Goal: Task Accomplishment & Management: Use online tool/utility

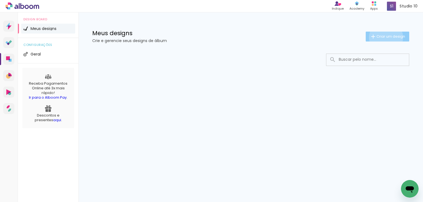
click at [385, 37] on span "Criar um design" at bounding box center [390, 37] width 29 height 4
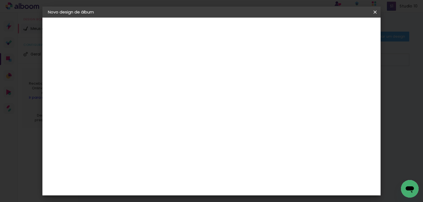
click at [138, 75] on input at bounding box center [138, 74] width 0 height 9
type input "[PERSON_NAME]"
type paper-input "[PERSON_NAME]"
click at [0, 0] on slot "Avançar" at bounding box center [0, 0] width 0 height 0
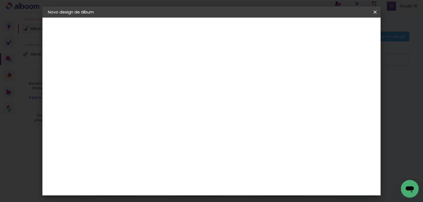
click at [146, 190] on div "Requinte" at bounding box center [143, 192] width 19 height 4
click at [0, 0] on slot "Avançar" at bounding box center [0, 0] width 0 height 0
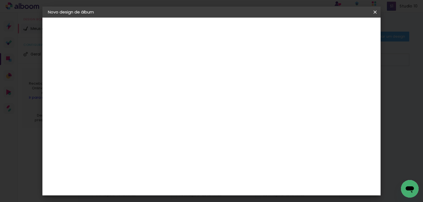
click at [263, 31] on span "Iniciar design" at bounding box center [251, 31] width 23 height 8
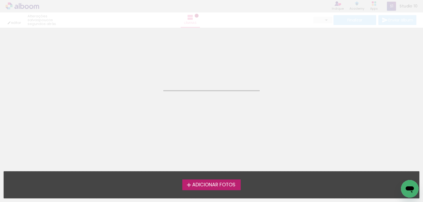
click at [211, 186] on span "Adicionar Fotos" at bounding box center [213, 185] width 43 height 5
click at [0, 0] on input "file" at bounding box center [0, 0] width 0 height 0
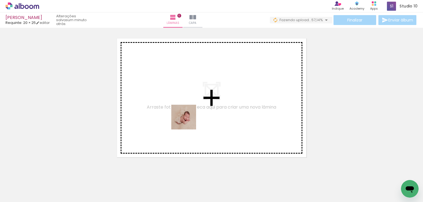
drag, startPoint x: 86, startPoint y: 184, endPoint x: 188, endPoint y: 121, distance: 119.2
click at [188, 121] on quentale-workspace at bounding box center [211, 101] width 423 height 202
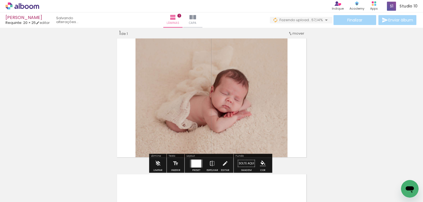
scroll to position [7, 0]
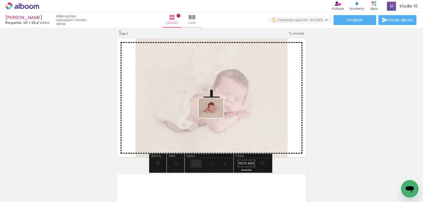
drag, startPoint x: 61, startPoint y: 186, endPoint x: 215, endPoint y: 115, distance: 169.9
click at [215, 115] on quentale-workspace at bounding box center [211, 101] width 423 height 202
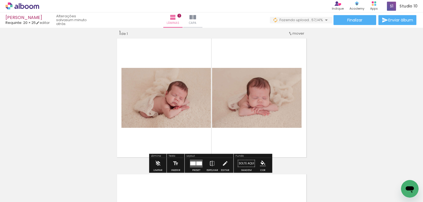
scroll to position [73, 0]
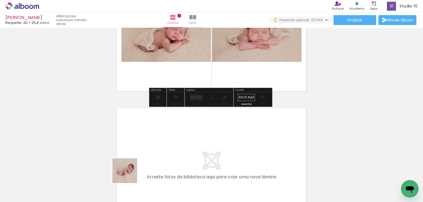
drag, startPoint x: 125, startPoint y: 185, endPoint x: 159, endPoint y: 175, distance: 35.5
click at [151, 124] on quentale-workspace at bounding box center [211, 101] width 423 height 202
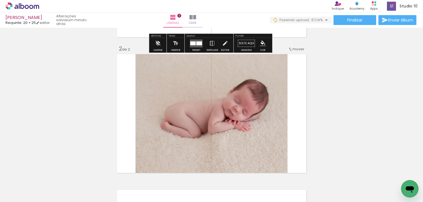
scroll to position [143, 0]
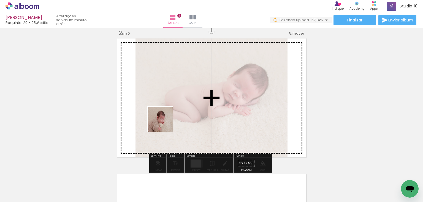
drag, startPoint x: 155, startPoint y: 187, endPoint x: 183, endPoint y: 119, distance: 73.8
click at [167, 117] on quentale-workspace at bounding box center [211, 101] width 423 height 202
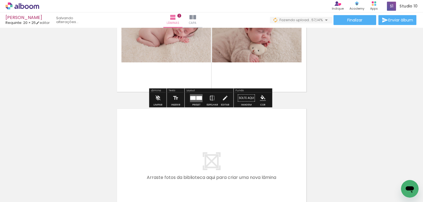
scroll to position [209, 0]
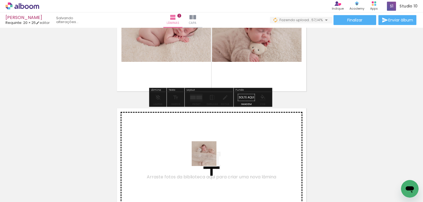
drag, startPoint x: 203, startPoint y: 186, endPoint x: 194, endPoint y: 177, distance: 12.8
click at [212, 146] on quentale-workspace at bounding box center [211, 101] width 423 height 202
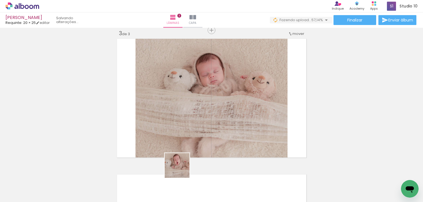
scroll to position [279, 0]
drag, startPoint x: 181, startPoint y: 170, endPoint x: 173, endPoint y: 132, distance: 39.2
click at [169, 128] on quentale-workspace at bounding box center [211, 101] width 423 height 202
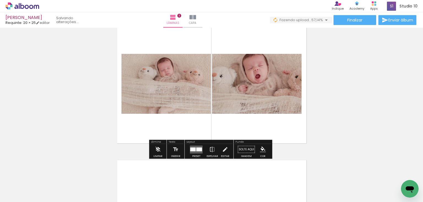
scroll to position [301, 0]
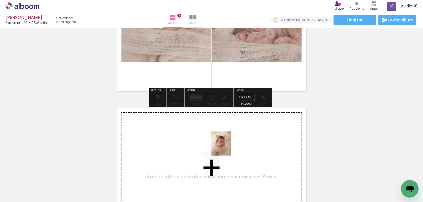
drag, startPoint x: 242, startPoint y: 181, endPoint x: 279, endPoint y: 184, distance: 36.7
click at [227, 148] on quentale-workspace at bounding box center [211, 101] width 423 height 202
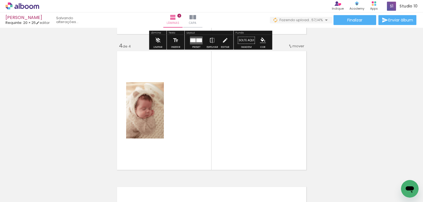
scroll to position [415, 0]
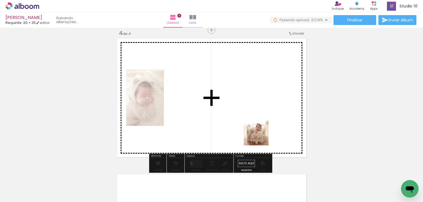
drag, startPoint x: 279, startPoint y: 186, endPoint x: 260, endPoint y: 137, distance: 52.4
click at [260, 137] on quentale-workspace at bounding box center [211, 101] width 423 height 202
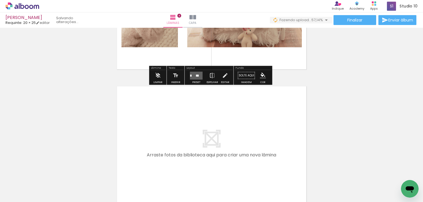
scroll to position [0, 55]
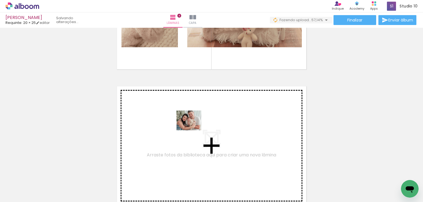
drag, startPoint x: 251, startPoint y: 186, endPoint x: 193, endPoint y: 127, distance: 82.9
click at [193, 127] on quentale-workspace at bounding box center [211, 101] width 423 height 202
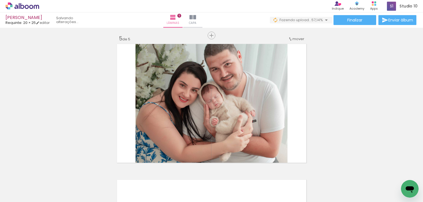
scroll to position [551, 0]
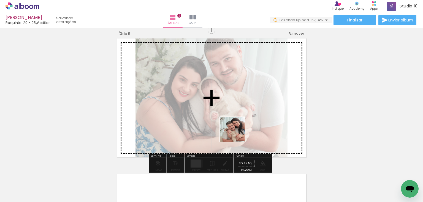
drag, startPoint x: 280, startPoint y: 184, endPoint x: 234, endPoint y: 131, distance: 70.3
click at [234, 131] on quentale-workspace at bounding box center [211, 101] width 423 height 202
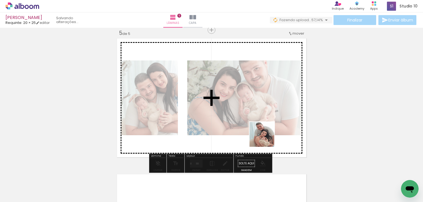
drag, startPoint x: 307, startPoint y: 181, endPoint x: 265, endPoint y: 137, distance: 61.9
click at [265, 137] on quentale-workspace at bounding box center [211, 101] width 423 height 202
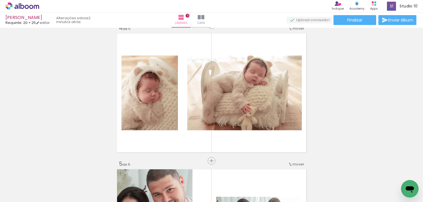
scroll to position [419, 0]
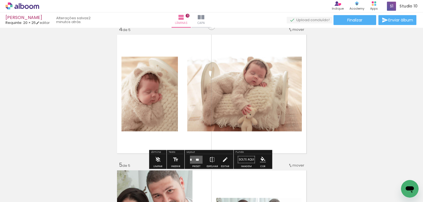
click at [330, 152] on div "Inserir lâmina 1 de 5 Inserir lâmina 2 de 5 Inserir lâmina 3 de 5 Inserir lâmin…" at bounding box center [211, 19] width 423 height 816
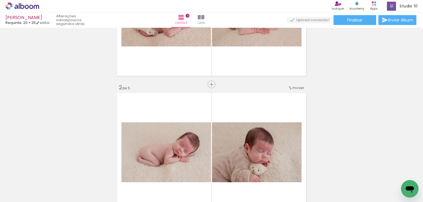
scroll to position [110, 0]
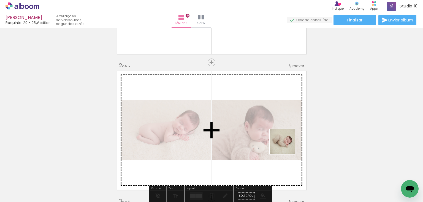
drag, startPoint x: 399, startPoint y: 181, endPoint x: 268, endPoint y: 135, distance: 138.9
click at [268, 135] on quentale-workspace at bounding box center [211, 101] width 423 height 202
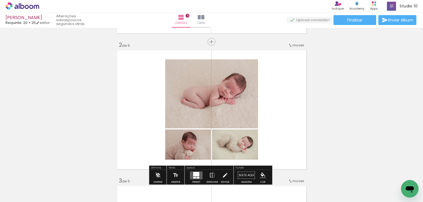
scroll to position [154, 0]
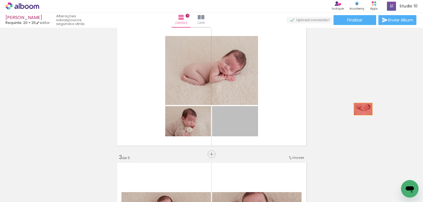
drag, startPoint x: 236, startPoint y: 121, endPoint x: 361, endPoint y: 109, distance: 126.3
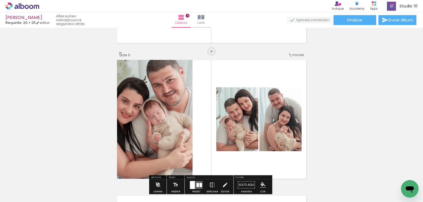
scroll to position [529, 0]
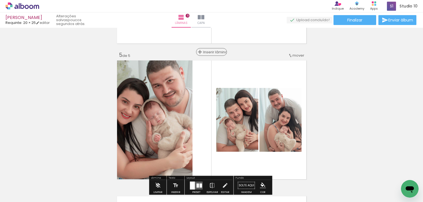
click at [210, 53] on span "Inserir lâmina" at bounding box center [213, 52] width 21 height 4
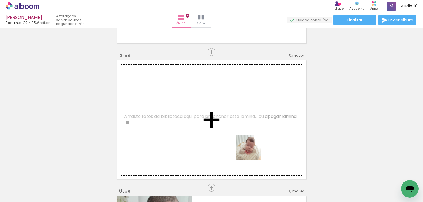
drag, startPoint x: 338, startPoint y: 184, endPoint x: 252, endPoint y: 152, distance: 91.5
click at [252, 152] on quentale-workspace at bounding box center [211, 101] width 423 height 202
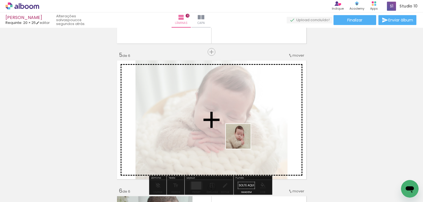
drag, startPoint x: 373, startPoint y: 188, endPoint x: 242, endPoint y: 141, distance: 139.3
click at [242, 141] on quentale-workspace at bounding box center [211, 101] width 423 height 202
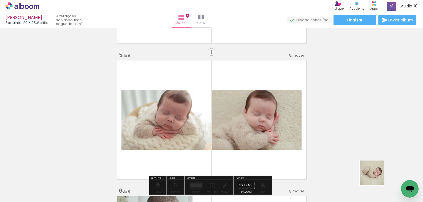
drag, startPoint x: 397, startPoint y: 182, endPoint x: 243, endPoint y: 140, distance: 159.8
click at [243, 140] on quentale-workspace at bounding box center [211, 101] width 423 height 202
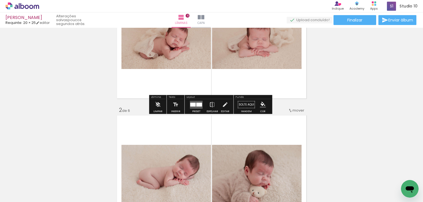
scroll to position [66, 0]
click at [260, 103] on iron-icon "color picker" at bounding box center [263, 105] width 6 height 6
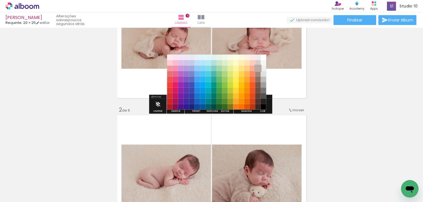
click at [257, 67] on paper-item "#bcaaa4" at bounding box center [258, 69] width 6 height 6
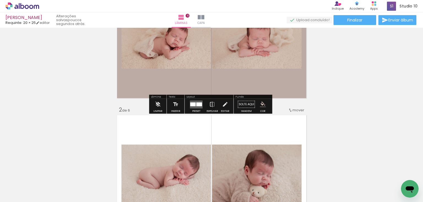
click at [260, 104] on iron-icon "color picker" at bounding box center [263, 105] width 6 height 6
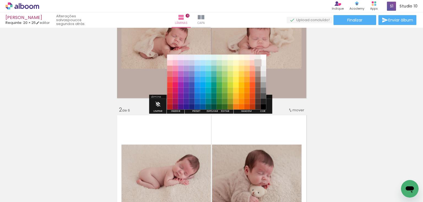
click at [258, 61] on paper-item "#d7ccc8" at bounding box center [258, 63] width 6 height 6
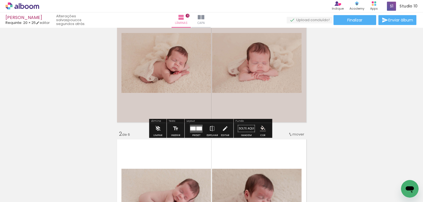
scroll to position [44, 0]
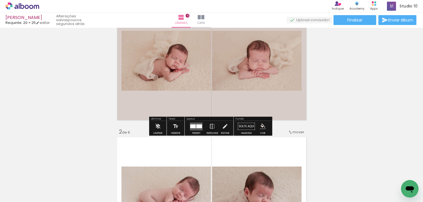
click at [194, 129] on quentale-layouter at bounding box center [196, 126] width 13 height 8
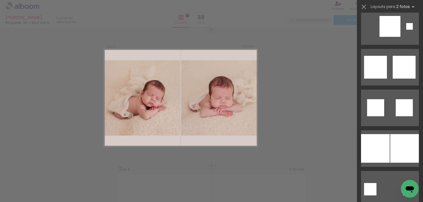
scroll to position [969, 0]
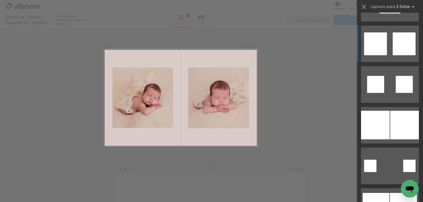
click at [393, 42] on div at bounding box center [404, 43] width 23 height 23
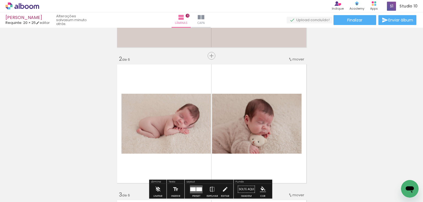
scroll to position [139, 0]
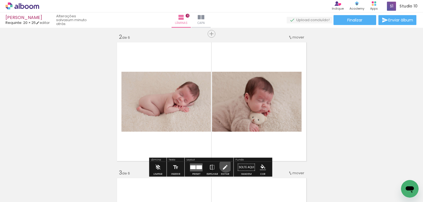
click at [224, 166] on iron-icon at bounding box center [225, 167] width 6 height 11
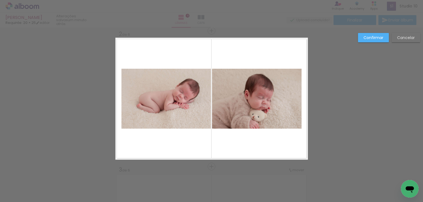
scroll to position [143, 0]
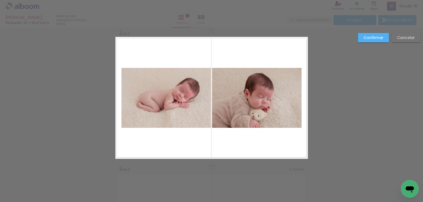
click at [0, 0] on slot "Confirmar" at bounding box center [0, 0] width 0 height 0
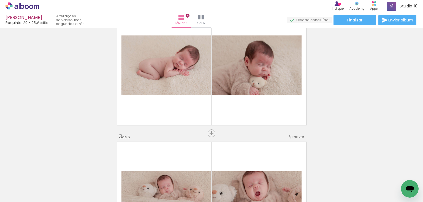
scroll to position [165, 0]
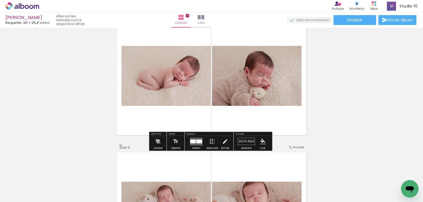
click at [260, 141] on iron-icon "color picker" at bounding box center [263, 142] width 6 height 6
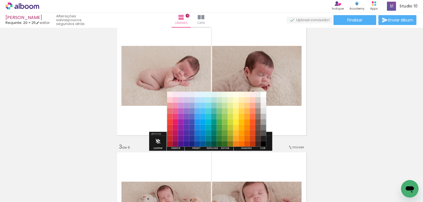
click at [258, 94] on paper-item "#efebe9" at bounding box center [258, 95] width 6 height 6
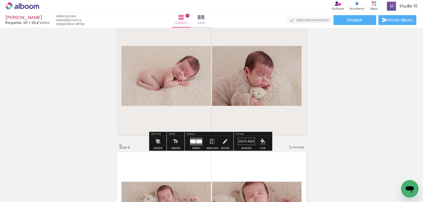
click at [260, 141] on iron-icon "color picker" at bounding box center [263, 142] width 6 height 6
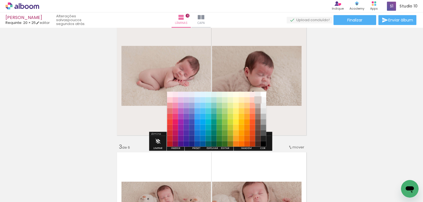
click at [258, 100] on paper-item "#d7ccc8" at bounding box center [258, 100] width 6 height 6
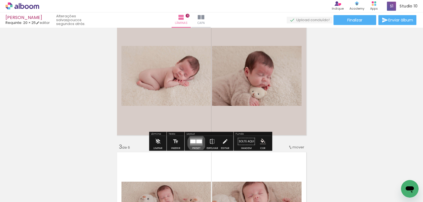
click at [196, 143] on div at bounding box center [199, 142] width 6 height 4
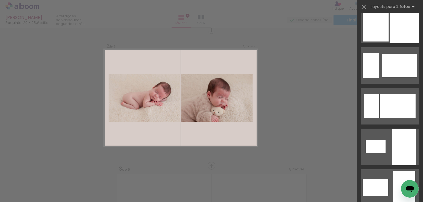
scroll to position [1604, 0]
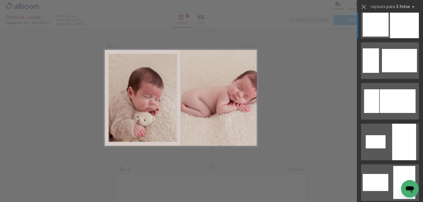
click at [398, 31] on div at bounding box center [404, 20] width 29 height 37
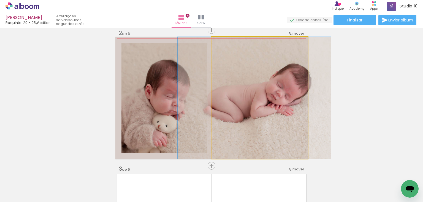
drag, startPoint x: 238, startPoint y: 107, endPoint x: 235, endPoint y: 106, distance: 2.8
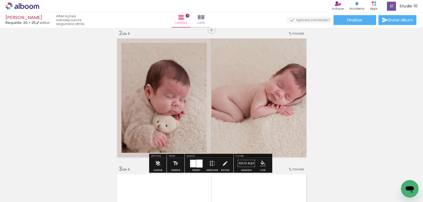
click at [191, 135] on quentale-photo at bounding box center [163, 98] width 85 height 110
click at [225, 164] on iron-icon at bounding box center [225, 163] width 6 height 11
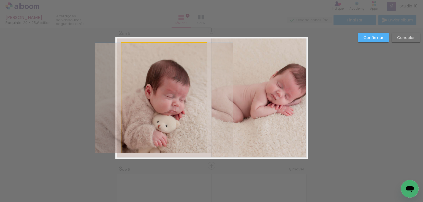
click at [178, 128] on quentale-photo at bounding box center [163, 98] width 85 height 110
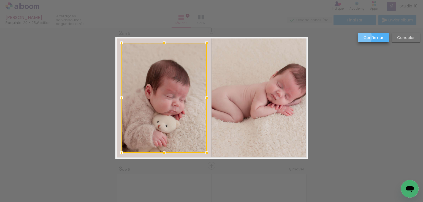
click at [358, 37] on paper-button "Confirmar" at bounding box center [373, 37] width 31 height 9
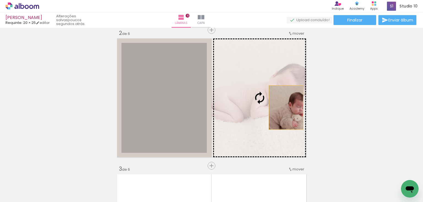
drag, startPoint x: 167, startPoint y: 115, endPoint x: 284, endPoint y: 108, distance: 116.9
click at [0, 0] on slot at bounding box center [0, 0] width 0 height 0
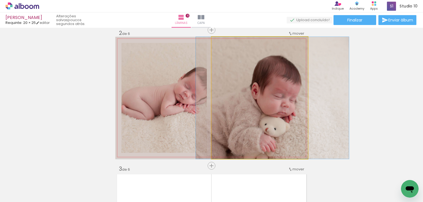
drag, startPoint x: 264, startPoint y: 129, endPoint x: 277, endPoint y: 120, distance: 15.4
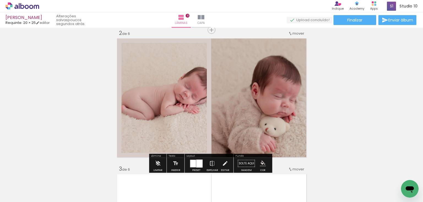
click at [189, 117] on quentale-photo at bounding box center [163, 98] width 85 height 110
click at [211, 163] on iron-icon at bounding box center [212, 163] width 6 height 11
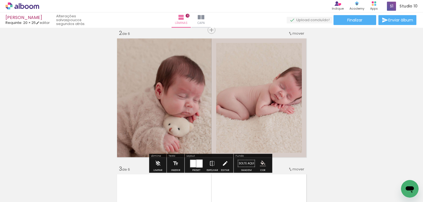
drag, startPoint x: 221, startPoint y: 161, endPoint x: 224, endPoint y: 159, distance: 3.9
click at [222, 161] on iron-icon at bounding box center [225, 163] width 6 height 11
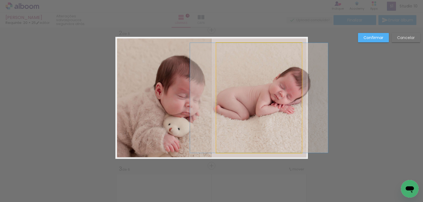
click at [260, 114] on quentale-photo at bounding box center [259, 98] width 86 height 110
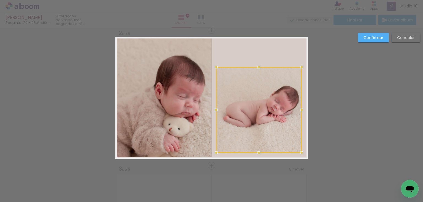
drag, startPoint x: 257, startPoint y: 41, endPoint x: 261, endPoint y: 65, distance: 24.6
click at [261, 65] on div at bounding box center [258, 67] width 11 height 11
drag, startPoint x: 268, startPoint y: 109, endPoint x: 268, endPoint y: 96, distance: 12.7
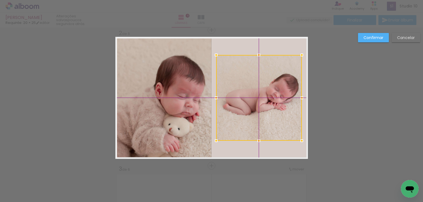
drag, startPoint x: 257, startPoint y: 108, endPoint x: 258, endPoint y: 102, distance: 6.2
click at [258, 102] on div at bounding box center [259, 98] width 86 height 86
click at [0, 0] on slot "Confirmar" at bounding box center [0, 0] width 0 height 0
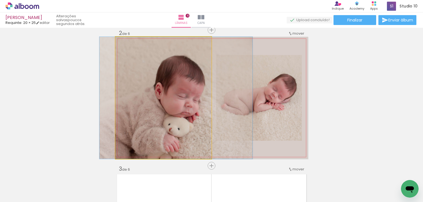
drag, startPoint x: 190, startPoint y: 108, endPoint x: 190, endPoint y: 102, distance: 5.5
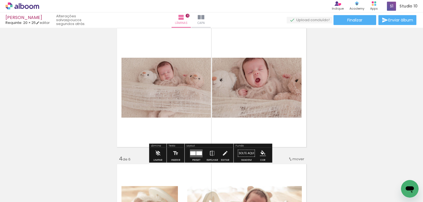
scroll to position [297, 0]
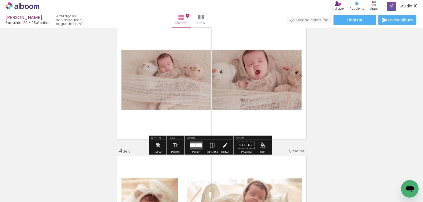
click at [195, 150] on div at bounding box center [196, 145] width 15 height 11
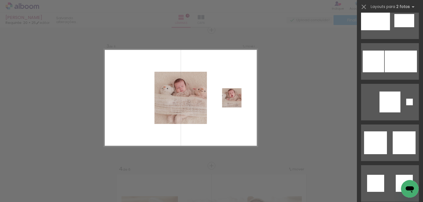
scroll to position [881, 0]
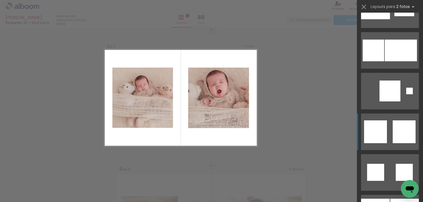
click at [390, 124] on quentale-layouter at bounding box center [390, 132] width 58 height 37
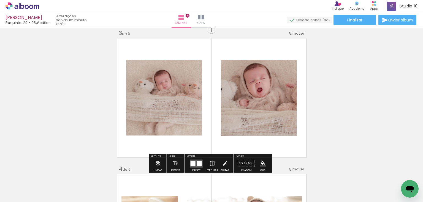
click at [262, 160] on paper-menu-button "#ffebee #ffcdd2 #ef9a9a #e57373 #ef5350 #f44336 #e53935 #d32f2f #c62828 #b71c1c…" at bounding box center [263, 164] width 10 height 10
click at [260, 165] on iron-icon "color picker" at bounding box center [263, 164] width 6 height 6
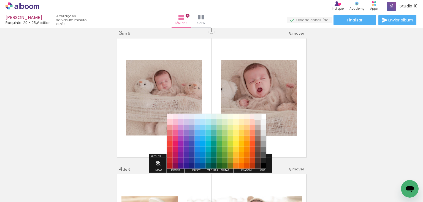
click at [259, 115] on paper-item "#efebe9" at bounding box center [258, 117] width 6 height 6
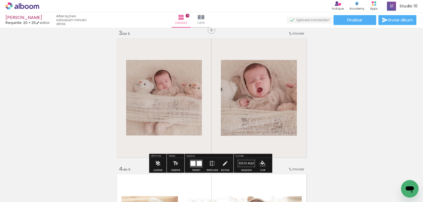
click at [260, 164] on iron-icon "color picker" at bounding box center [263, 164] width 6 height 6
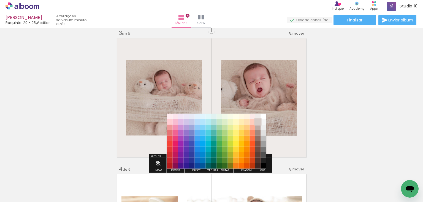
click at [258, 122] on paper-item "#d7ccc8" at bounding box center [258, 122] width 6 height 6
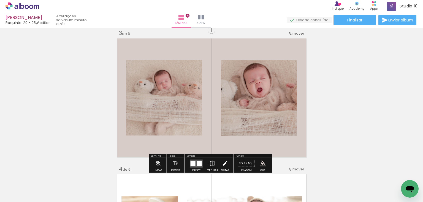
click at [223, 161] on iron-icon at bounding box center [225, 163] width 6 height 11
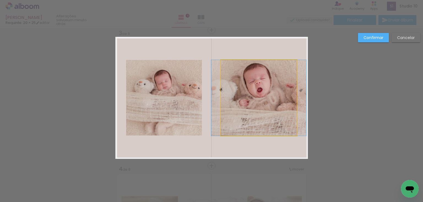
click at [238, 129] on quentale-photo at bounding box center [259, 98] width 76 height 76
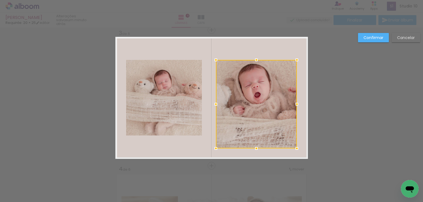
drag, startPoint x: 220, startPoint y: 137, endPoint x: 219, endPoint y: 143, distance: 7.0
click at [215, 147] on div at bounding box center [215, 148] width 11 height 11
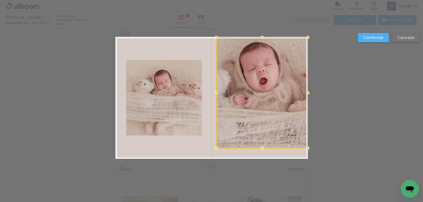
drag, startPoint x: 295, startPoint y: 58, endPoint x: 306, endPoint y: 35, distance: 25.4
click at [306, 35] on div at bounding box center [307, 37] width 11 height 11
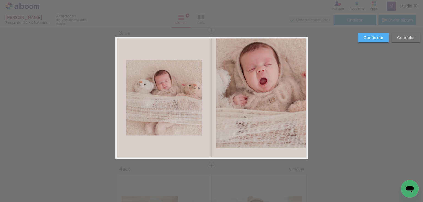
click at [256, 105] on quentale-photo at bounding box center [261, 92] width 91 height 111
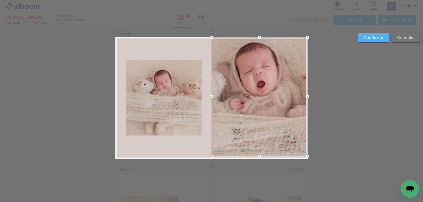
drag, startPoint x: 215, startPoint y: 149, endPoint x: 263, endPoint y: 128, distance: 52.1
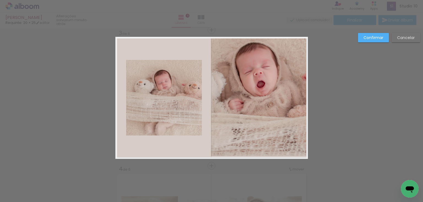
click at [268, 124] on quentale-photo at bounding box center [259, 96] width 97 height 119
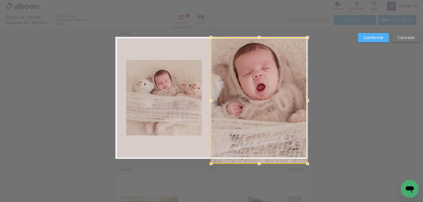
drag, startPoint x: 259, startPoint y: 158, endPoint x: 260, endPoint y: 161, distance: 3.4
click at [260, 161] on div at bounding box center [259, 164] width 11 height 11
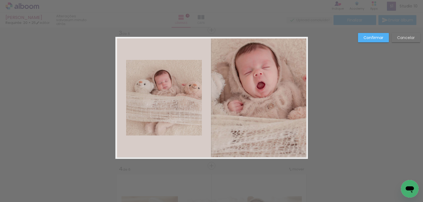
click at [0, 0] on slot "Confirmar" at bounding box center [0, 0] width 0 height 0
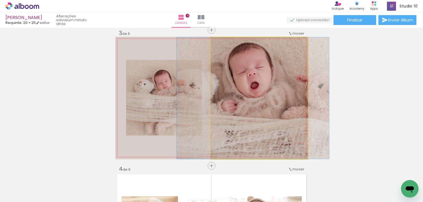
drag, startPoint x: 275, startPoint y: 87, endPoint x: 270, endPoint y: 96, distance: 10.0
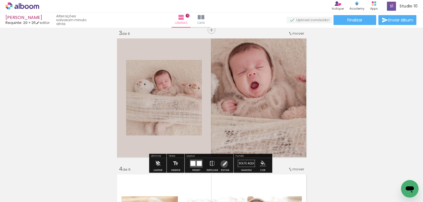
drag, startPoint x: 223, startPoint y: 164, endPoint x: 213, endPoint y: 157, distance: 11.9
click at [222, 164] on iron-icon at bounding box center [225, 163] width 6 height 11
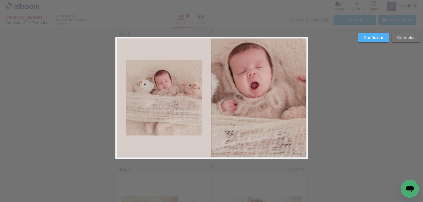
click at [156, 109] on quentale-photo at bounding box center [164, 98] width 76 height 76
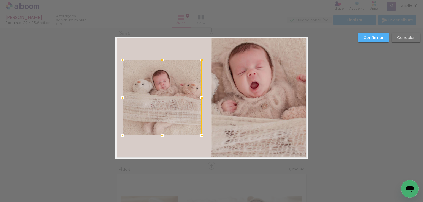
click at [121, 98] on div at bounding box center [122, 97] width 11 height 11
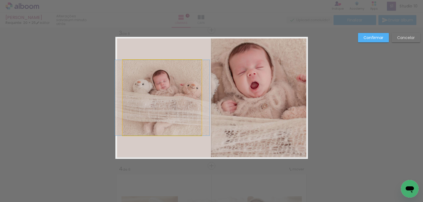
click at [185, 99] on quentale-photo at bounding box center [161, 98] width 79 height 76
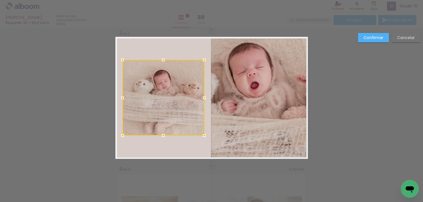
click at [203, 98] on div at bounding box center [204, 97] width 11 height 11
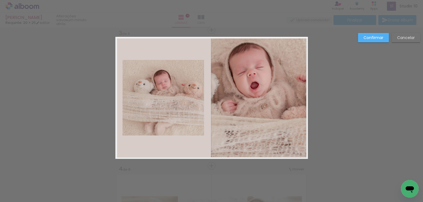
click at [0, 0] on slot "Confirmar" at bounding box center [0, 0] width 0 height 0
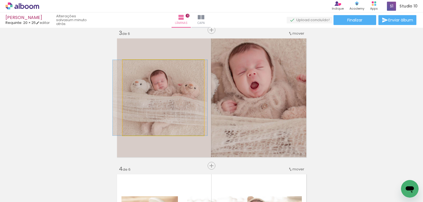
drag, startPoint x: 173, startPoint y: 90, endPoint x: 170, endPoint y: 87, distance: 4.1
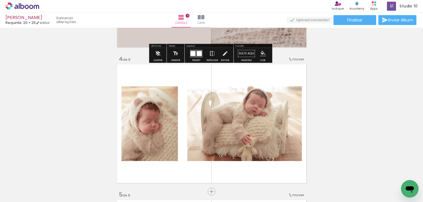
scroll to position [433, 0]
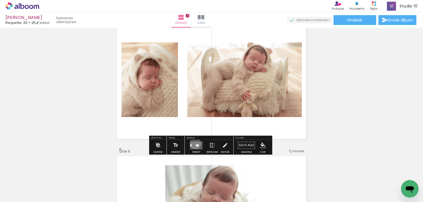
click at [194, 143] on quentale-layouter at bounding box center [196, 145] width 13 height 8
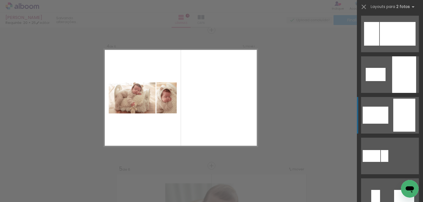
scroll to position [88, 0]
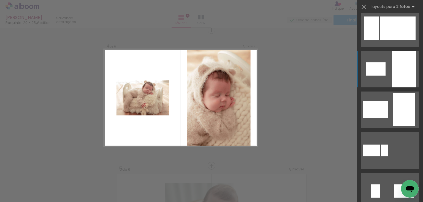
click at [407, 73] on div at bounding box center [404, 69] width 24 height 37
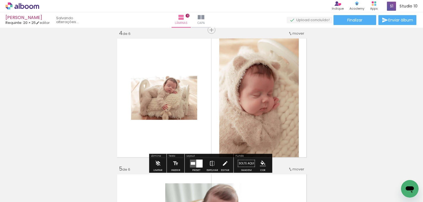
click at [222, 165] on iron-icon at bounding box center [225, 163] width 6 height 11
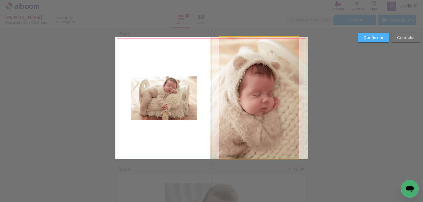
click at [234, 140] on quentale-photo at bounding box center [259, 98] width 80 height 122
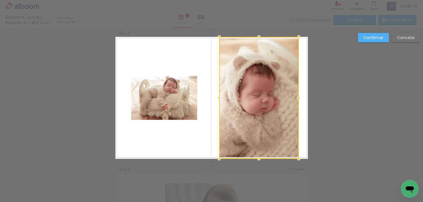
click at [0, 0] on slot "Confirmar" at bounding box center [0, 0] width 0 height 0
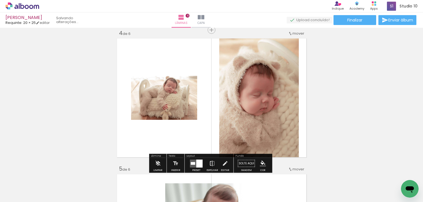
click at [210, 162] on iron-icon at bounding box center [212, 163] width 6 height 11
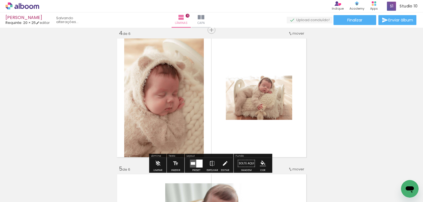
click at [222, 163] on iron-icon at bounding box center [225, 163] width 6 height 11
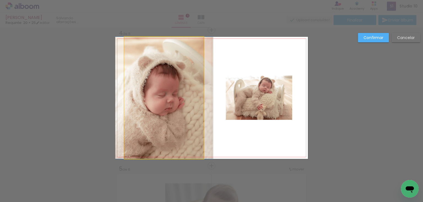
click at [187, 102] on quentale-photo at bounding box center [164, 98] width 80 height 122
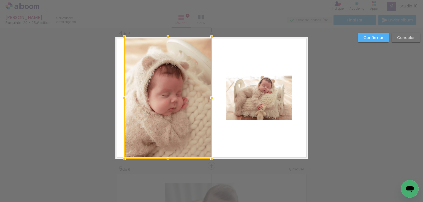
drag, startPoint x: 201, startPoint y: 97, endPoint x: 209, endPoint y: 97, distance: 8.0
click at [209, 97] on div at bounding box center [211, 97] width 11 height 11
drag, startPoint x: 161, startPoint y: 97, endPoint x: 156, endPoint y: 99, distance: 5.8
click at [160, 97] on div at bounding box center [168, 98] width 88 height 122
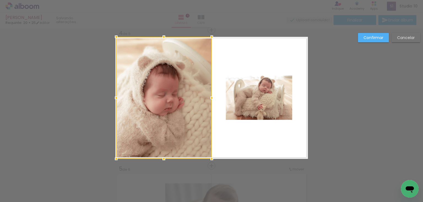
drag, startPoint x: 120, startPoint y: 97, endPoint x: 108, endPoint y: 100, distance: 13.0
click at [111, 100] on div at bounding box center [116, 97] width 11 height 11
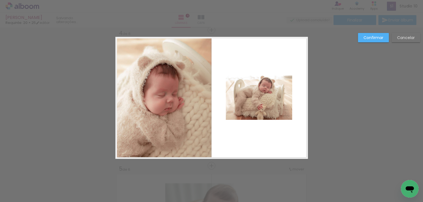
click at [265, 107] on quentale-photo at bounding box center [259, 98] width 66 height 44
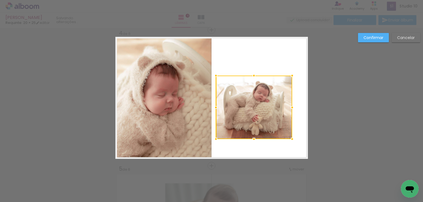
drag, startPoint x: 222, startPoint y: 121, endPoint x: 217, endPoint y: 141, distance: 20.9
click at [217, 141] on div at bounding box center [215, 139] width 11 height 11
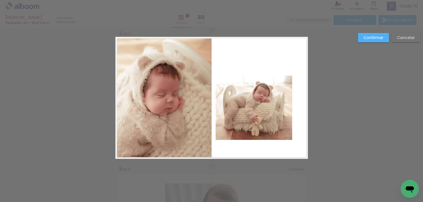
drag, startPoint x: 277, startPoint y: 94, endPoint x: 283, endPoint y: 91, distance: 7.0
click at [277, 94] on quentale-photo at bounding box center [254, 108] width 77 height 64
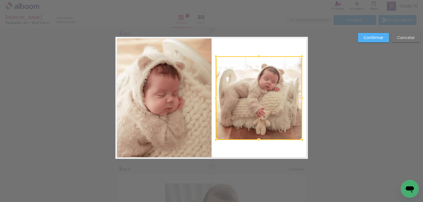
drag, startPoint x: 291, startPoint y: 78, endPoint x: 301, endPoint y: 58, distance: 21.7
click at [301, 58] on div at bounding box center [301, 56] width 11 height 11
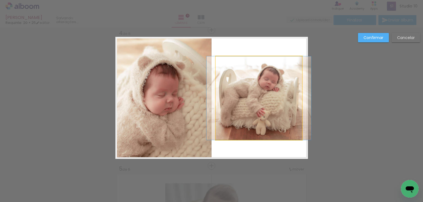
click at [266, 97] on quentale-photo at bounding box center [259, 98] width 86 height 84
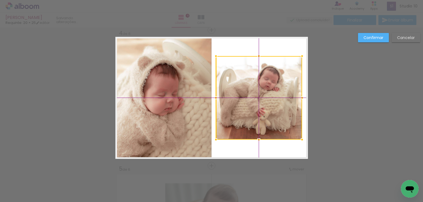
drag, startPoint x: 257, startPoint y: 99, endPoint x: 257, endPoint y: 96, distance: 3.4
click at [257, 96] on div at bounding box center [259, 98] width 86 height 84
click at [0, 0] on slot "Confirmar" at bounding box center [0, 0] width 0 height 0
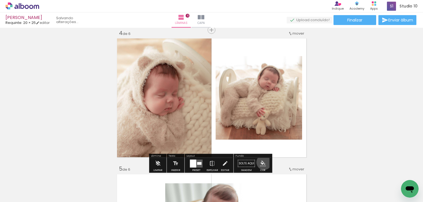
click at [262, 162] on iron-icon "color picker" at bounding box center [263, 164] width 6 height 6
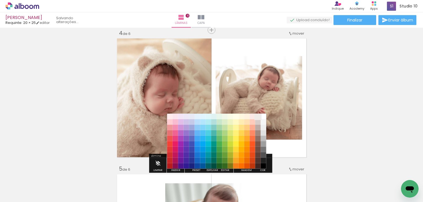
click at [258, 115] on paper-item "#efebe9" at bounding box center [258, 117] width 6 height 6
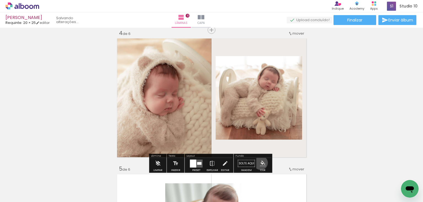
click at [260, 163] on iron-icon "color picker" at bounding box center [263, 164] width 6 height 6
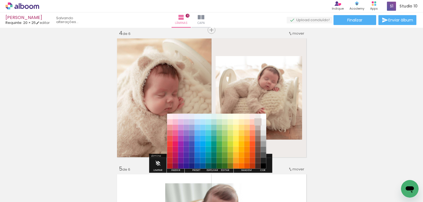
click at [258, 122] on paper-item "#d7ccc8" at bounding box center [258, 122] width 6 height 6
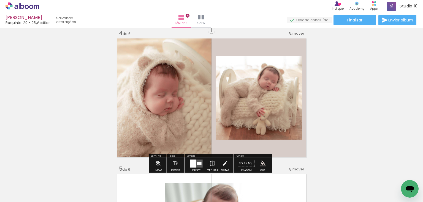
click at [260, 162] on iron-icon "color picker" at bounding box center [263, 164] width 6 height 6
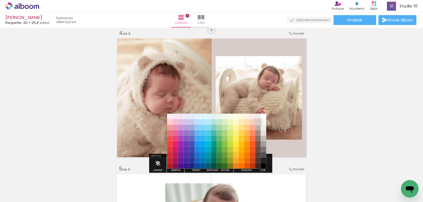
click at [257, 120] on paper-item "#d7ccc8" at bounding box center [258, 122] width 6 height 6
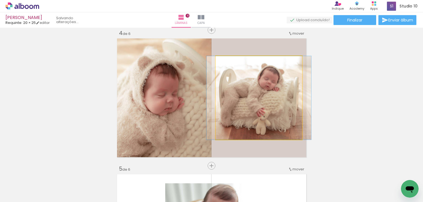
click at [296, 80] on quentale-photo at bounding box center [259, 98] width 86 height 84
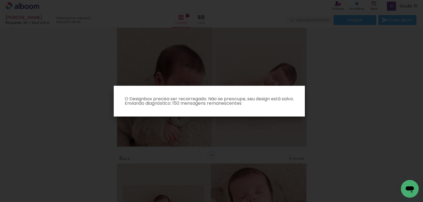
scroll to position [198, 0]
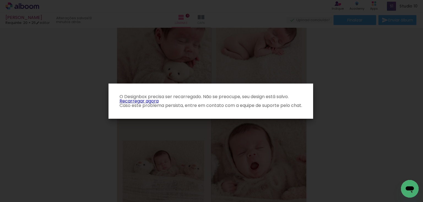
click at [143, 101] on link "Recarregar agora" at bounding box center [138, 101] width 39 height 6
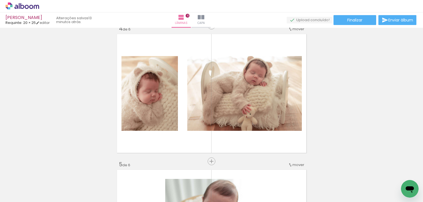
scroll to position [418, 0]
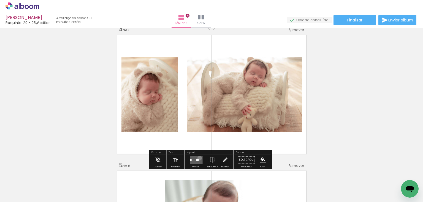
click at [198, 158] on quentale-layouter at bounding box center [196, 160] width 13 height 8
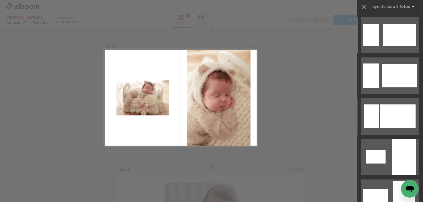
scroll to position [88, 0]
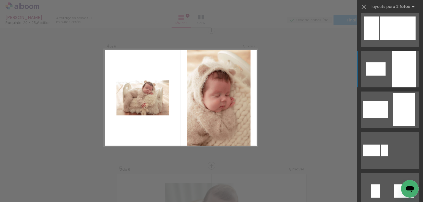
click at [402, 79] on div at bounding box center [404, 69] width 24 height 37
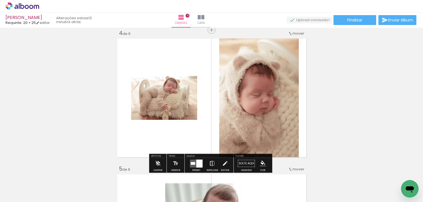
click at [213, 163] on iron-icon at bounding box center [212, 163] width 6 height 11
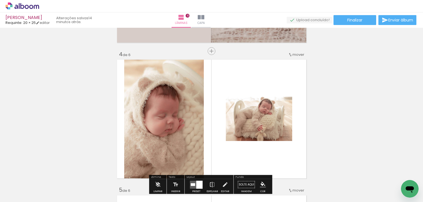
scroll to position [415, 0]
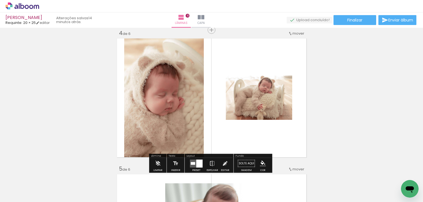
drag, startPoint x: 224, startPoint y: 164, endPoint x: 221, endPoint y: 160, distance: 4.5
click at [223, 163] on iron-icon at bounding box center [225, 163] width 6 height 11
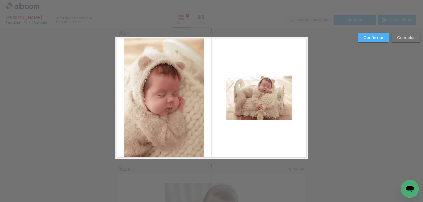
click at [156, 117] on quentale-photo at bounding box center [164, 98] width 80 height 122
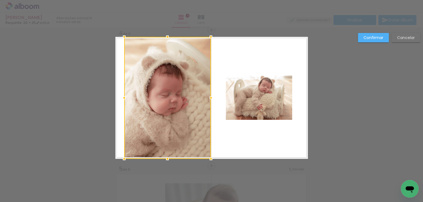
drag, startPoint x: 201, startPoint y: 96, endPoint x: 209, endPoint y: 98, distance: 7.3
click at [209, 98] on div at bounding box center [210, 97] width 11 height 11
click at [162, 96] on div at bounding box center [167, 98] width 87 height 122
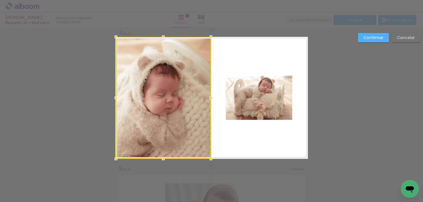
drag, startPoint x: 122, startPoint y: 97, endPoint x: 194, endPoint y: 76, distance: 75.7
click at [114, 99] on div at bounding box center [115, 97] width 11 height 11
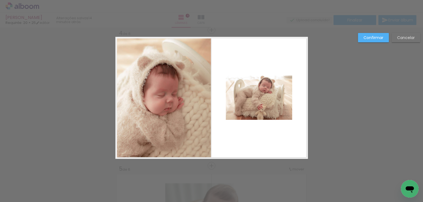
click at [258, 115] on quentale-photo at bounding box center [259, 98] width 66 height 44
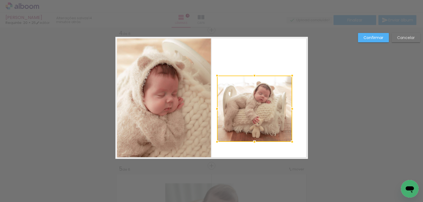
drag, startPoint x: 222, startPoint y: 120, endPoint x: 213, endPoint y: 142, distance: 23.8
click at [213, 142] on div at bounding box center [216, 142] width 11 height 11
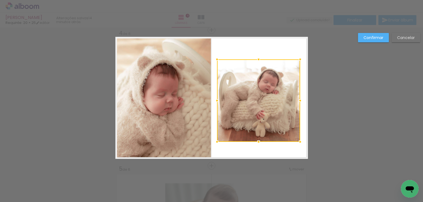
drag, startPoint x: 291, startPoint y: 75, endPoint x: 299, endPoint y: 59, distance: 17.8
click at [299, 59] on div at bounding box center [300, 59] width 11 height 11
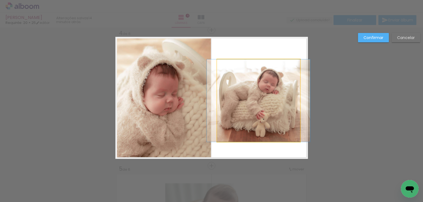
click at [251, 109] on quentale-photo at bounding box center [258, 100] width 83 height 83
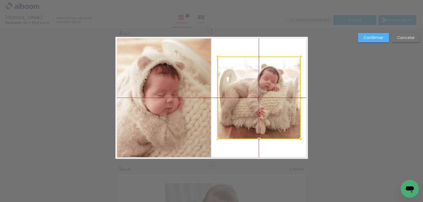
drag, startPoint x: 250, startPoint y: 116, endPoint x: 249, endPoint y: 113, distance: 3.1
click at [249, 113] on div at bounding box center [258, 98] width 83 height 83
click at [0, 0] on slot "Confirmar" at bounding box center [0, 0] width 0 height 0
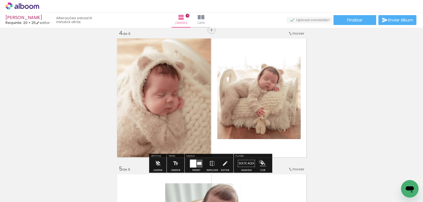
click at [260, 162] on iron-icon "color picker" at bounding box center [263, 164] width 6 height 6
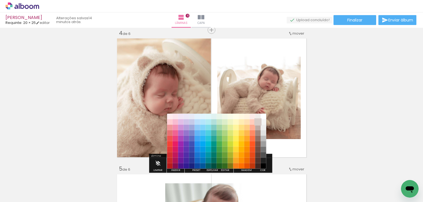
click at [257, 121] on paper-item "#d7ccc8" at bounding box center [258, 122] width 6 height 6
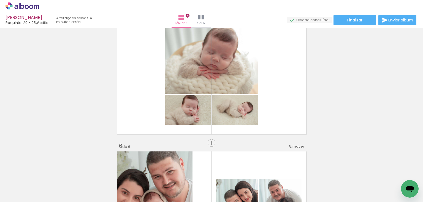
scroll to position [591, 0]
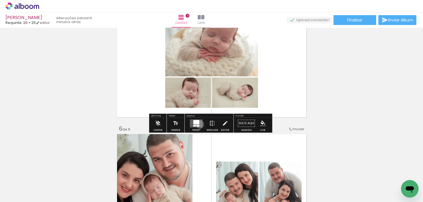
click at [198, 124] on quentale-layouter at bounding box center [196, 123] width 13 height 8
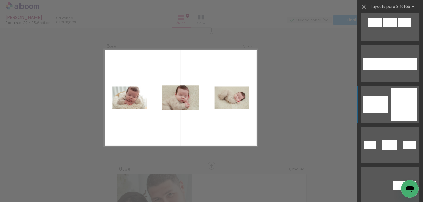
scroll to position [529, 0]
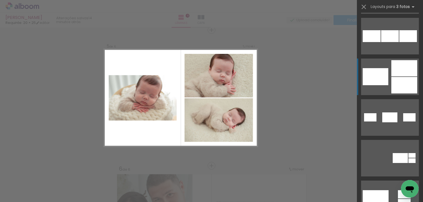
click at [397, 81] on div at bounding box center [404, 85] width 26 height 17
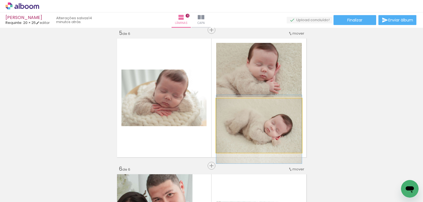
drag, startPoint x: 234, startPoint y: 122, endPoint x: 234, endPoint y: 126, distance: 3.9
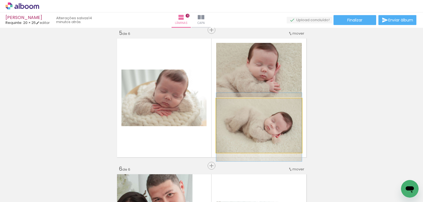
drag, startPoint x: 255, startPoint y: 126, endPoint x: 255, endPoint y: 122, distance: 3.0
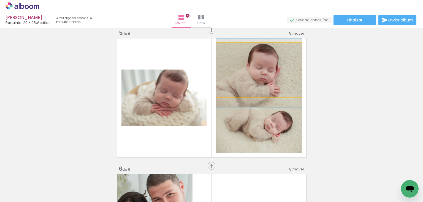
drag, startPoint x: 262, startPoint y: 72, endPoint x: 266, endPoint y: 75, distance: 4.9
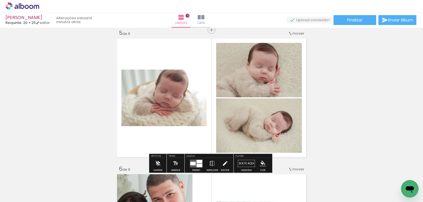
drag, startPoint x: 222, startPoint y: 164, endPoint x: 160, endPoint y: 108, distance: 83.3
click at [222, 163] on iron-icon at bounding box center [225, 163] width 6 height 11
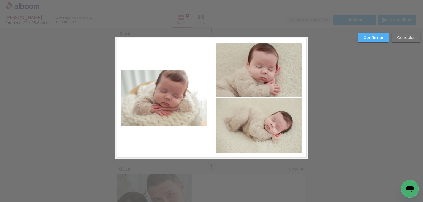
click at [158, 115] on quentale-photo at bounding box center [163, 98] width 85 height 57
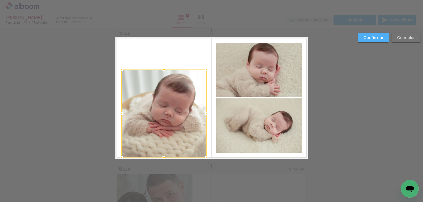
drag, startPoint x: 164, startPoint y: 127, endPoint x: 163, endPoint y: 86, distance: 40.5
click at [163, 161] on div at bounding box center [163, 157] width 11 height 11
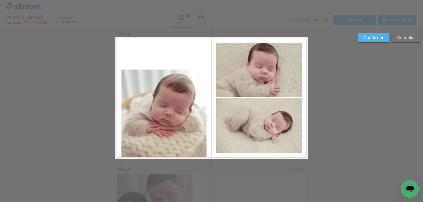
click at [163, 83] on quentale-photo at bounding box center [163, 114] width 85 height 88
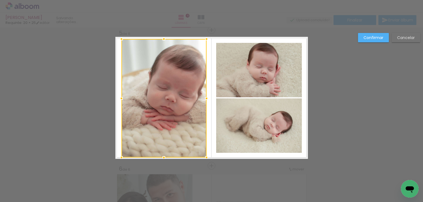
drag, startPoint x: 162, startPoint y: 69, endPoint x: 162, endPoint y: 33, distance: 36.3
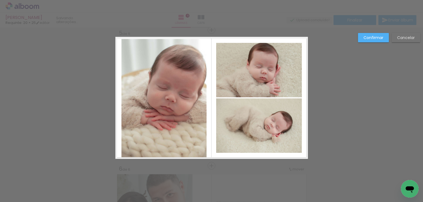
click at [156, 69] on quentale-photo at bounding box center [163, 98] width 85 height 119
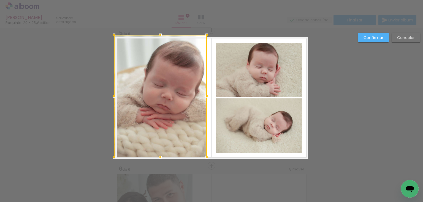
drag, startPoint x: 121, startPoint y: 37, endPoint x: 111, endPoint y: 35, distance: 9.8
click at [111, 35] on div at bounding box center [113, 34] width 11 height 11
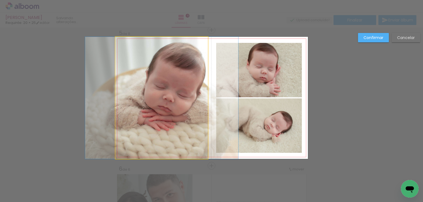
click at [163, 63] on quentale-photo at bounding box center [161, 98] width 93 height 122
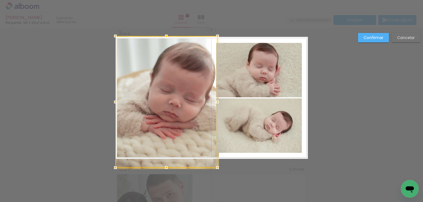
click at [208, 36] on div at bounding box center [166, 102] width 102 height 132
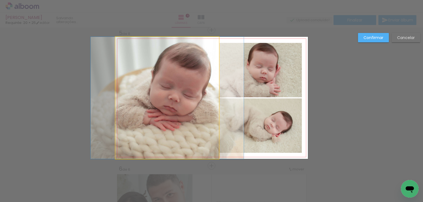
click at [196, 78] on quentale-photo at bounding box center [167, 98] width 104 height 122
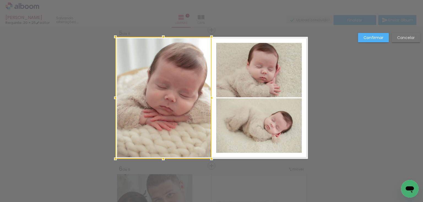
drag, startPoint x: 218, startPoint y: 96, endPoint x: 210, endPoint y: 93, distance: 8.2
click at [210, 93] on div at bounding box center [211, 97] width 11 height 11
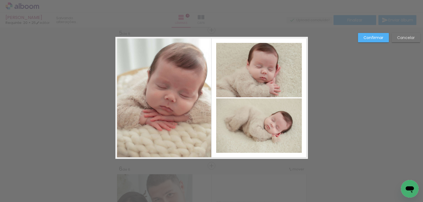
click at [0, 0] on slot "Confirmar" at bounding box center [0, 0] width 0 height 0
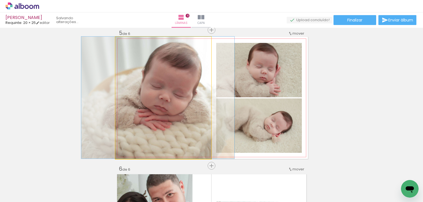
drag, startPoint x: 152, startPoint y: 93, endPoint x: 147, endPoint y: 93, distance: 5.0
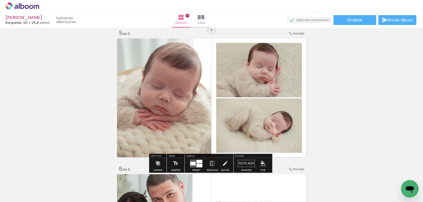
click at [263, 162] on iron-icon "color picker" at bounding box center [263, 164] width 6 height 6
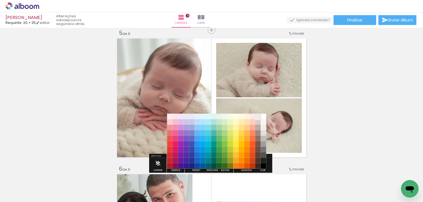
click at [258, 115] on paper-item "#efebe9" at bounding box center [258, 117] width 6 height 6
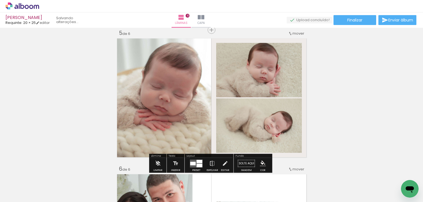
click at [260, 164] on iron-icon "color picker" at bounding box center [263, 164] width 6 height 6
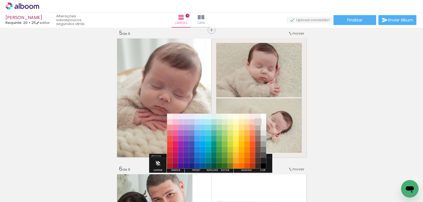
click at [259, 122] on paper-item "#d7ccc8" at bounding box center [258, 122] width 6 height 6
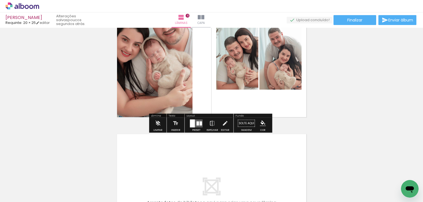
scroll to position [705, 0]
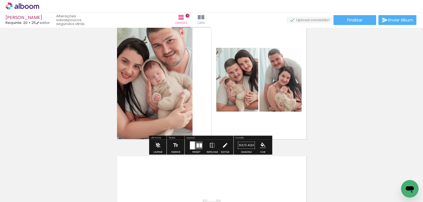
click at [225, 146] on iron-icon at bounding box center [225, 145] width 6 height 11
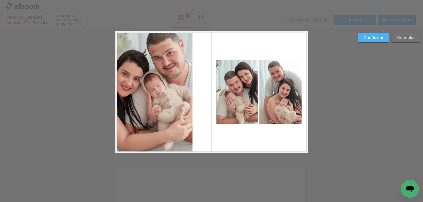
click at [164, 108] on quentale-photo at bounding box center [153, 92] width 77 height 122
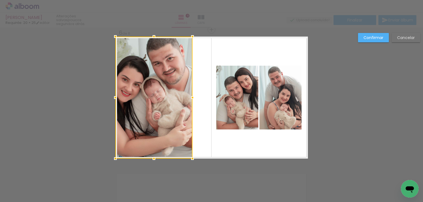
scroll to position [687, 0]
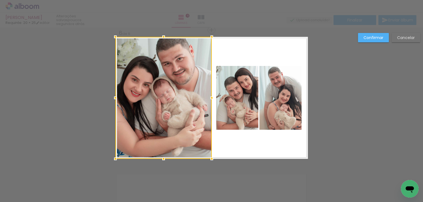
drag, startPoint x: 192, startPoint y: 98, endPoint x: 210, endPoint y: 99, distance: 18.5
click at [210, 99] on div at bounding box center [211, 97] width 11 height 11
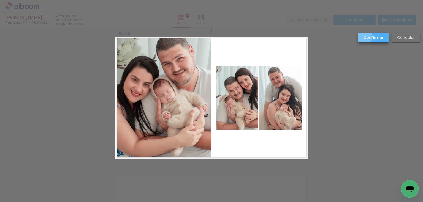
drag, startPoint x: 364, startPoint y: 37, endPoint x: 350, endPoint y: 45, distance: 16.8
click at [0, 0] on slot "Confirmar" at bounding box center [0, 0] width 0 height 0
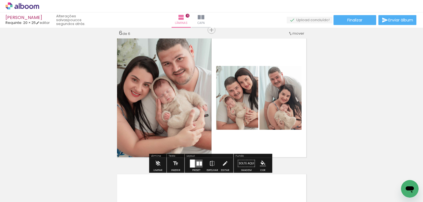
click at [247, 106] on quentale-photo at bounding box center [237, 98] width 42 height 64
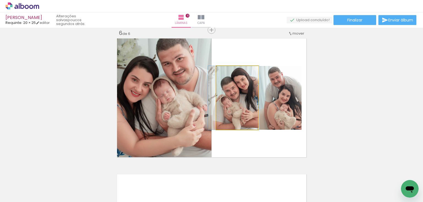
drag, startPoint x: 239, startPoint y: 111, endPoint x: 236, endPoint y: 111, distance: 3.6
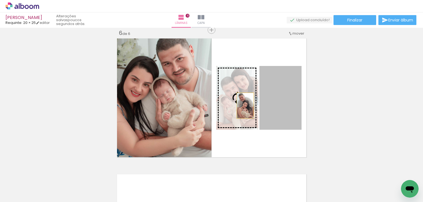
drag, startPoint x: 270, startPoint y: 105, endPoint x: 243, endPoint y: 106, distance: 27.0
click at [0, 0] on slot at bounding box center [0, 0] width 0 height 0
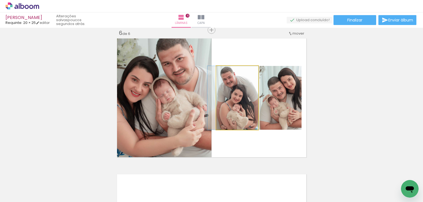
drag, startPoint x: 243, startPoint y: 107, endPoint x: 238, endPoint y: 107, distance: 4.1
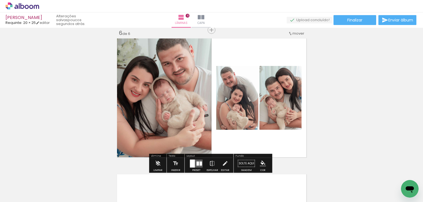
click at [263, 162] on iron-icon "color picker" at bounding box center [263, 164] width 6 height 6
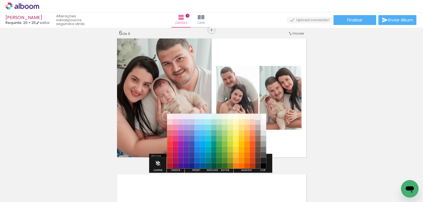
click at [256, 115] on paper-item "#efebe9" at bounding box center [258, 117] width 6 height 6
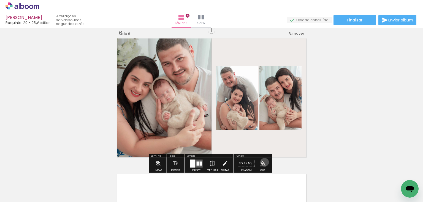
click at [262, 162] on iron-icon "color picker" at bounding box center [263, 164] width 6 height 6
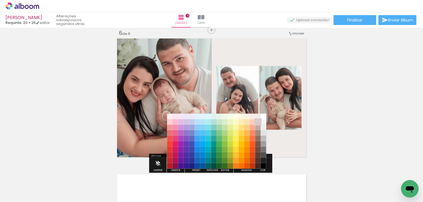
click at [257, 121] on paper-item "#d7ccc8" at bounding box center [258, 122] width 6 height 6
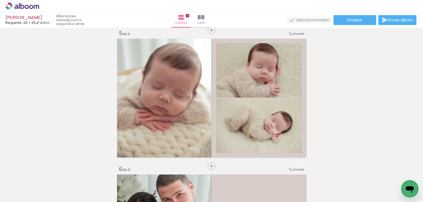
scroll to position [533, 0]
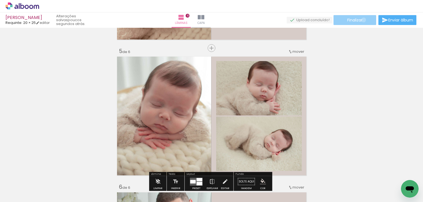
click at [361, 20] on paper-button "Finalizar" at bounding box center [354, 20] width 43 height 10
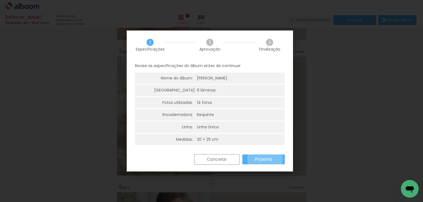
click at [0, 0] on slot "Próximo" at bounding box center [0, 0] width 0 height 0
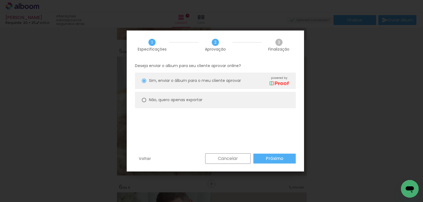
click at [0, 0] on slot "Não, quero apenas exportar" at bounding box center [0, 0] width 0 height 0
type paper-radio-button "on"
click at [0, 0] on slot "Próximo" at bounding box center [0, 0] width 0 height 0
type input "Alta, 300 DPI"
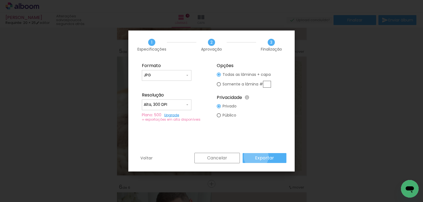
click at [0, 0] on slot "Exportar" at bounding box center [0, 0] width 0 height 0
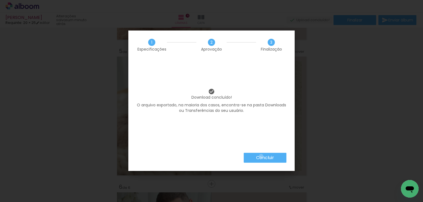
click at [0, 0] on slot "Concluir" at bounding box center [0, 0] width 0 height 0
